Goal: Transaction & Acquisition: Purchase product/service

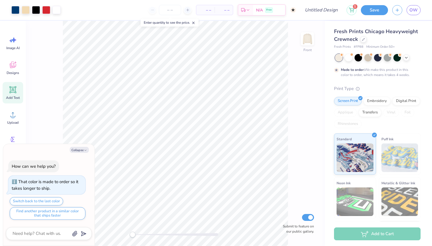
scroll to position [4, 0]
click at [84, 149] on icon "button" at bounding box center [85, 150] width 3 height 3
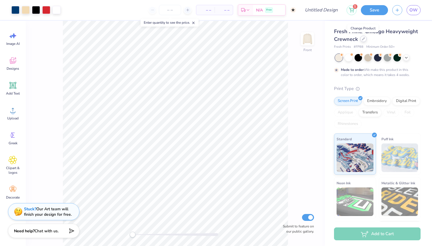
click at [363, 39] on icon at bounding box center [364, 39] width 2 height 2
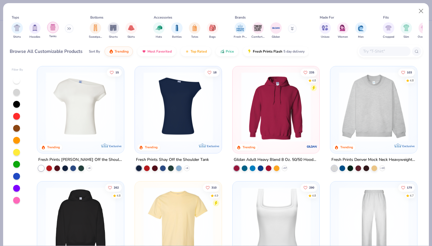
click at [55, 28] on img "filter for Tanks" at bounding box center [53, 27] width 6 height 7
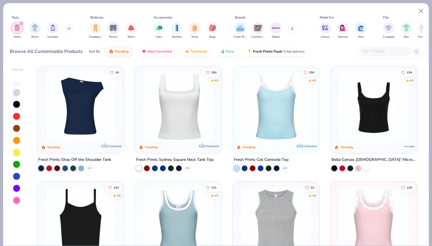
click at [366, 170] on div at bounding box center [367, 168] width 6 height 6
click at [371, 125] on img at bounding box center [374, 107] width 76 height 70
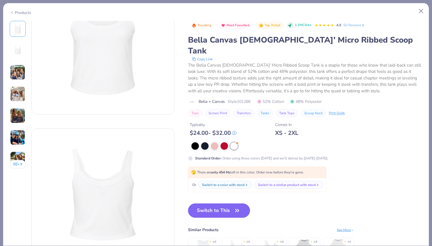
scroll to position [53, 0]
click at [229, 204] on button "Switch to This" at bounding box center [219, 211] width 62 height 14
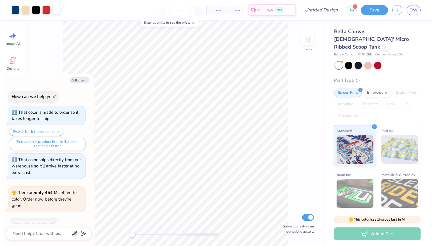
scroll to position [33, 0]
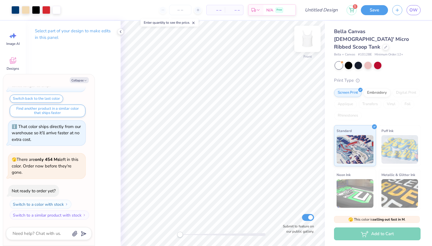
click at [307, 39] on img at bounding box center [307, 38] width 23 height 23
click at [305, 43] on img at bounding box center [307, 38] width 23 height 23
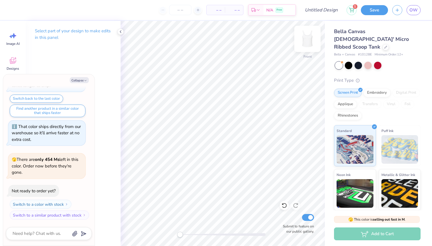
click at [307, 42] on img at bounding box center [307, 38] width 23 height 23
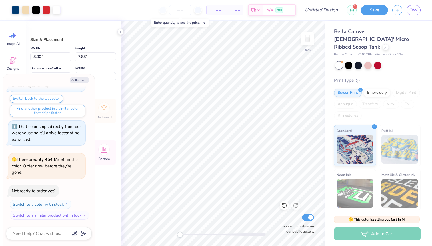
type textarea "x"
type input "5.88"
type input "5.79"
type input "2.67"
type textarea "x"
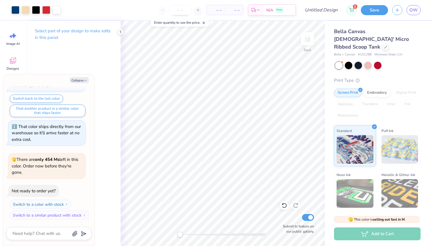
click at [184, 8] on input "number" at bounding box center [180, 10] width 22 height 10
type input "60"
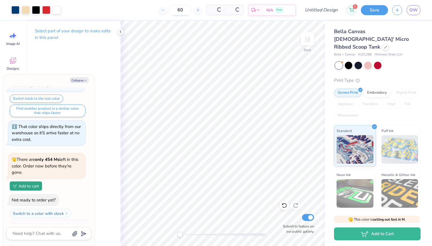
type textarea "x"
type input "60"
click at [126, 14] on div "60 $22.12 Per Item $1,327.20 Total Est. Delivery [DATE] - [DATE] Free" at bounding box center [180, 10] width 231 height 20
click at [281, 10] on span "[DATE] - [DATE]" at bounding box center [267, 11] width 31 height 6
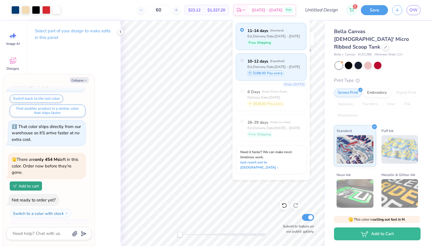
click at [292, 61] on div "10–12 days ( Expedited ) Est. Delivery Date: [DATE] - [DATE] $198.00 Pay extra" at bounding box center [271, 66] width 71 height 27
type textarea "x"
radio input "false"
radio input "true"
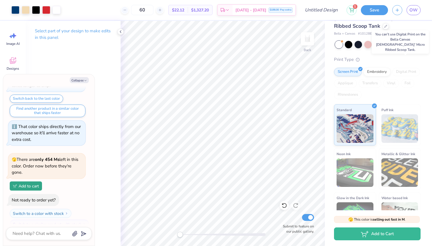
scroll to position [36, 0]
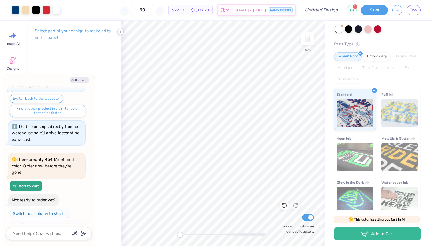
click at [122, 31] on icon at bounding box center [120, 31] width 5 height 5
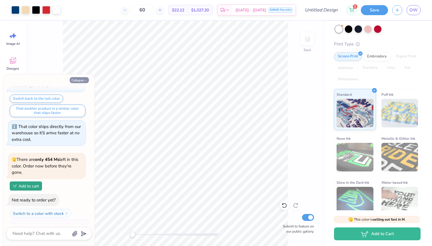
click at [82, 80] on button "Collapse" at bounding box center [79, 80] width 19 height 6
type textarea "x"
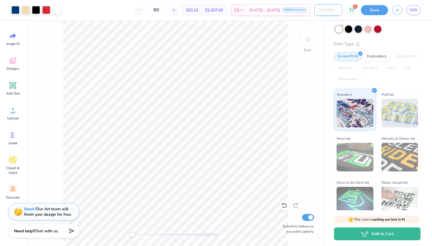
click at [329, 11] on input "Design Title" at bounding box center [329, 9] width 28 height 11
type input "philo shirts"
click at [430, 49] on div "Bella Canvas [DEMOGRAPHIC_DATA]' Micro Ribbed Scoop Tank Bella + Canvas # 1012B…" at bounding box center [378, 102] width 107 height 234
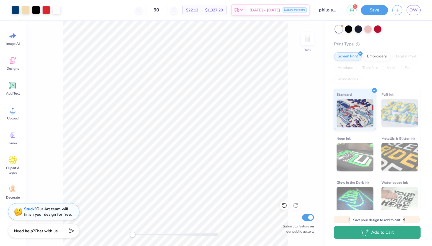
click at [390, 236] on button "Add to Cart" at bounding box center [377, 232] width 87 height 13
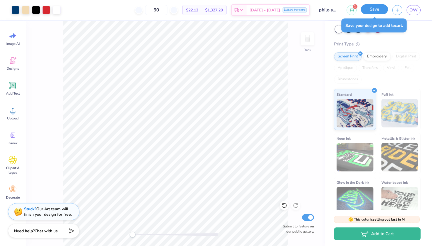
click at [371, 12] on button "Save" at bounding box center [374, 9] width 27 height 10
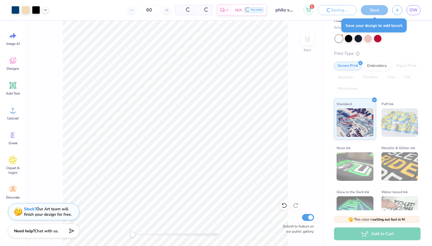
scroll to position [46, 0]
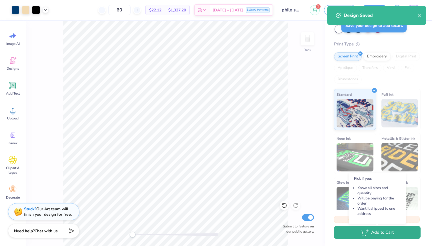
click at [386, 234] on button "Add to Cart" at bounding box center [377, 232] width 87 height 13
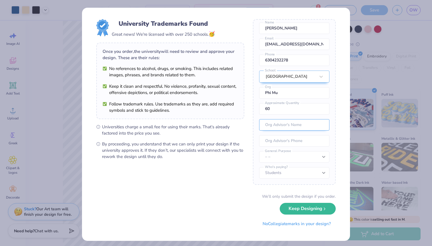
scroll to position [3, 0]
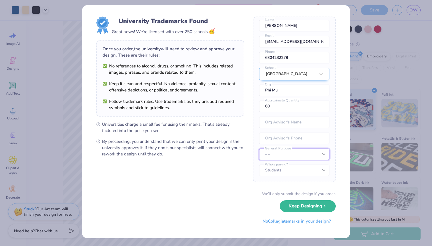
click at [320, 154] on select "– – Member apparel for registered Student Organization / Department / School Fu…" at bounding box center [294, 154] width 70 height 11
select select "Fundraising / Philanthropy event"
click at [259, 149] on select "– – Member apparel for registered Student Organization / Department / School Fu…" at bounding box center [294, 154] width 70 height 11
click at [307, 172] on select "Students University" at bounding box center [294, 170] width 70 height 11
click at [259, 165] on select "Students University" at bounding box center [294, 170] width 70 height 11
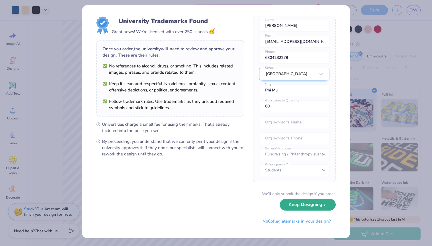
click at [307, 206] on button "Keep Designing" at bounding box center [308, 205] width 56 height 12
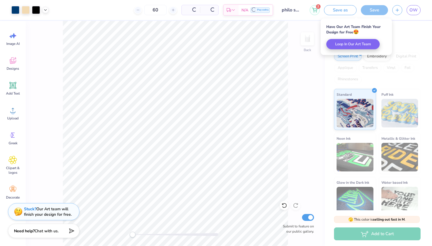
scroll to position [0, 0]
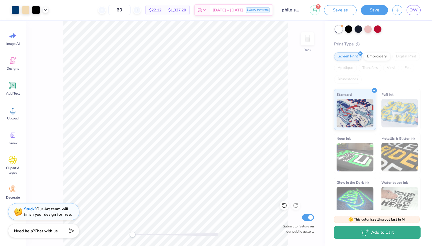
click at [386, 234] on button "Add to Cart" at bounding box center [377, 232] width 87 height 13
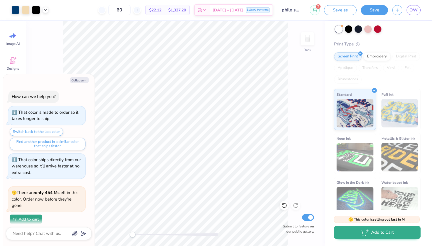
scroll to position [49, 0]
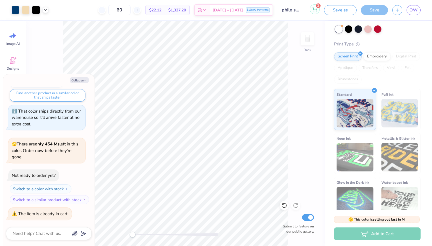
click at [317, 8] on icon at bounding box center [315, 8] width 5 height 3
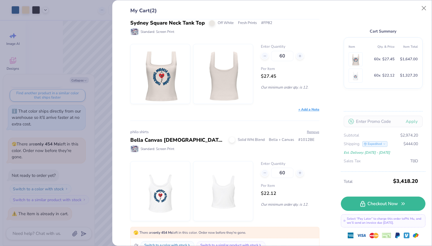
scroll to position [0, 0]
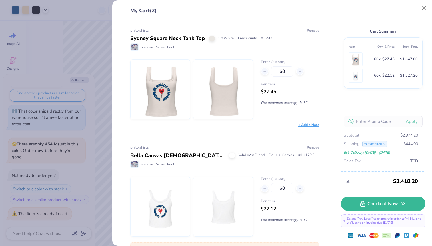
click at [313, 30] on button "Remove" at bounding box center [313, 30] width 13 height 5
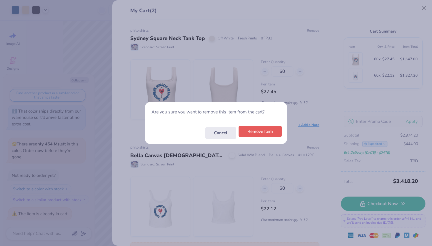
click at [258, 133] on button "Remove Item" at bounding box center [260, 132] width 43 height 12
type textarea "x"
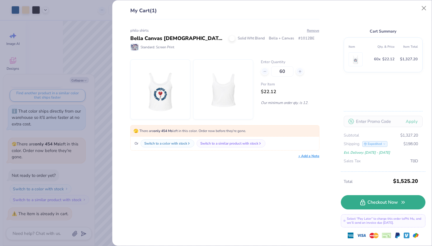
click at [381, 203] on link "Checkout Now" at bounding box center [383, 202] width 85 height 14
